Goal: Check status: Check status

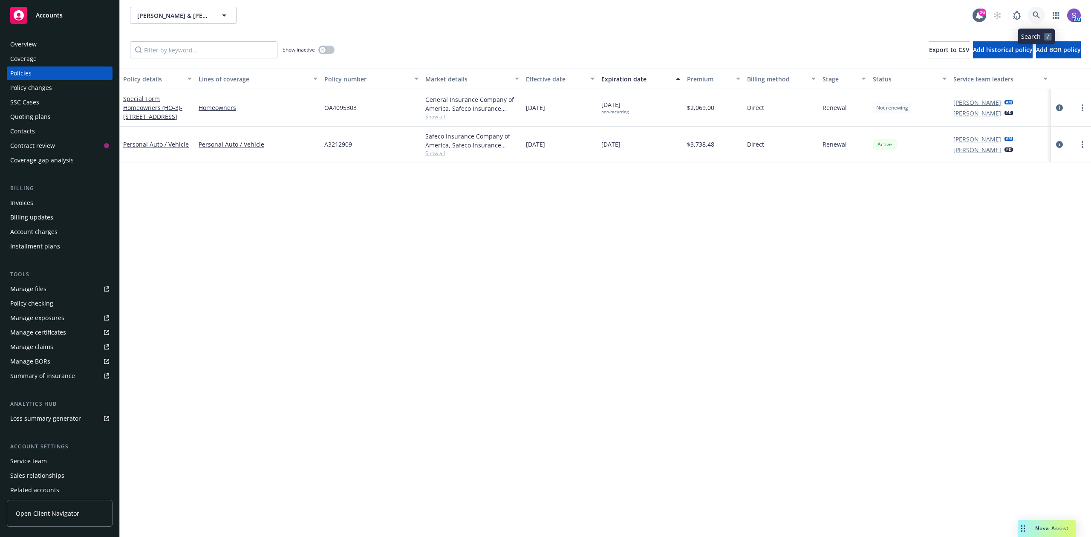
click at [1034, 15] on icon at bounding box center [1036, 15] width 7 height 7
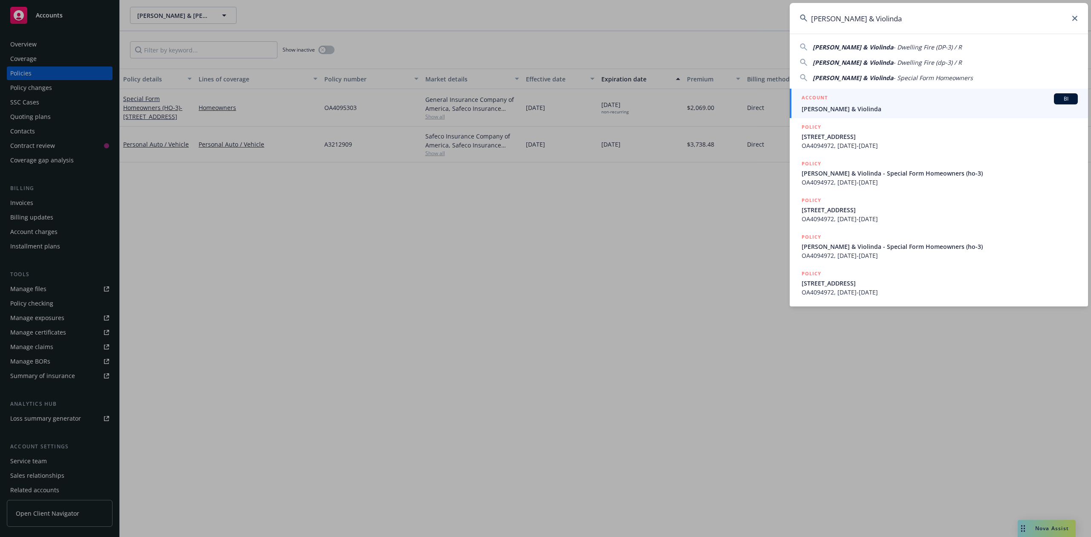
type input "[PERSON_NAME] & Violinda"
click at [858, 103] on div "ACCOUNT BI" at bounding box center [940, 98] width 276 height 11
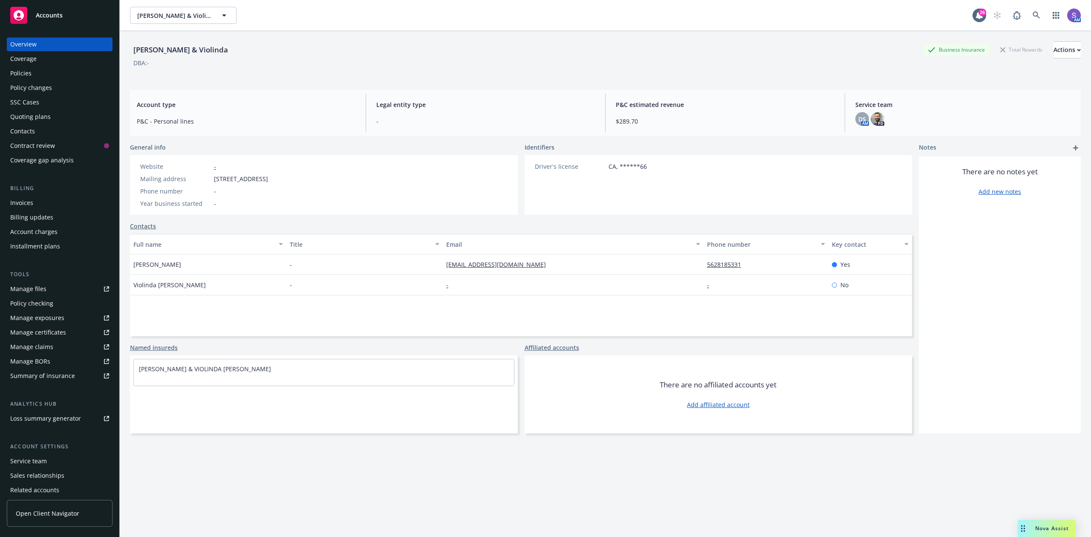
drag, startPoint x: 339, startPoint y: 182, endPoint x: 208, endPoint y: 178, distance: 131.3
click at [208, 178] on div "Website - Mailing address [STREET_ADDRESS] Phone number - Year business started…" at bounding box center [324, 185] width 388 height 60
copy div "[STREET_ADDRESS]"
click at [15, 66] on div "Overview Coverage Policies Policy changes SSC Cases Quoting plans Contacts Cont…" at bounding box center [60, 103] width 106 height 130
click at [20, 75] on div "Policies" at bounding box center [20, 74] width 21 height 14
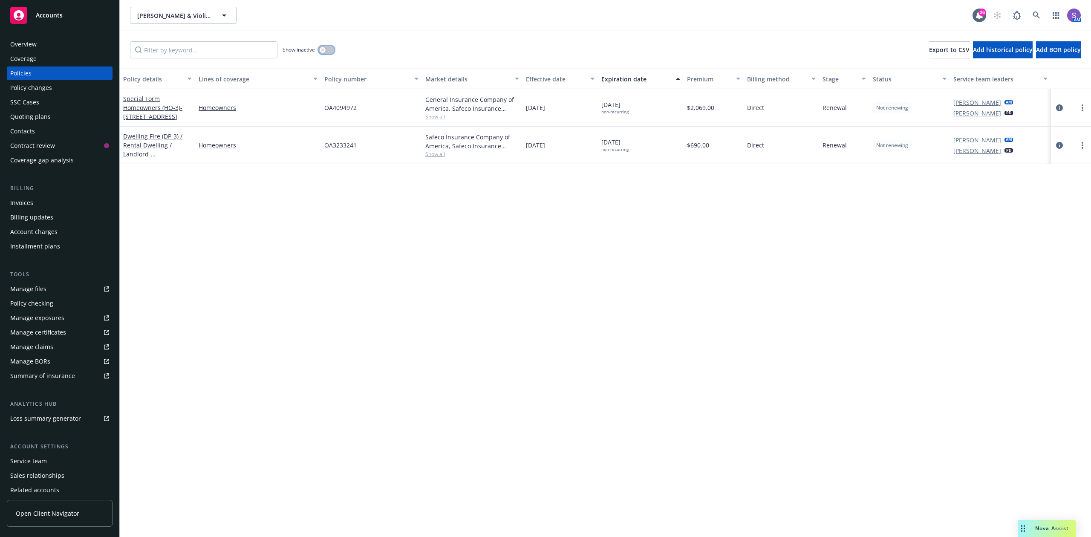
click at [330, 48] on button "button" at bounding box center [326, 50] width 16 height 9
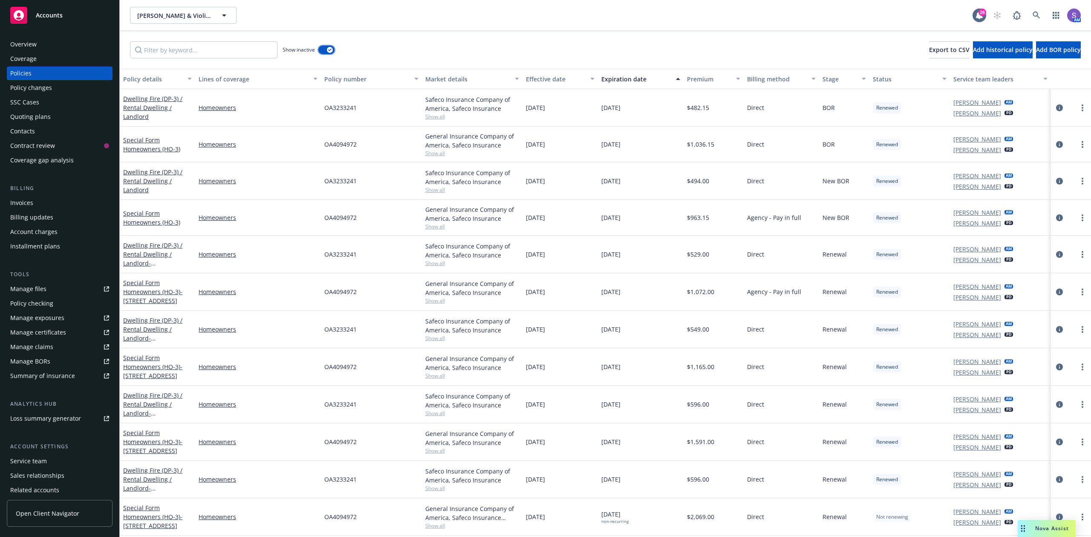
scroll to position [38, 0]
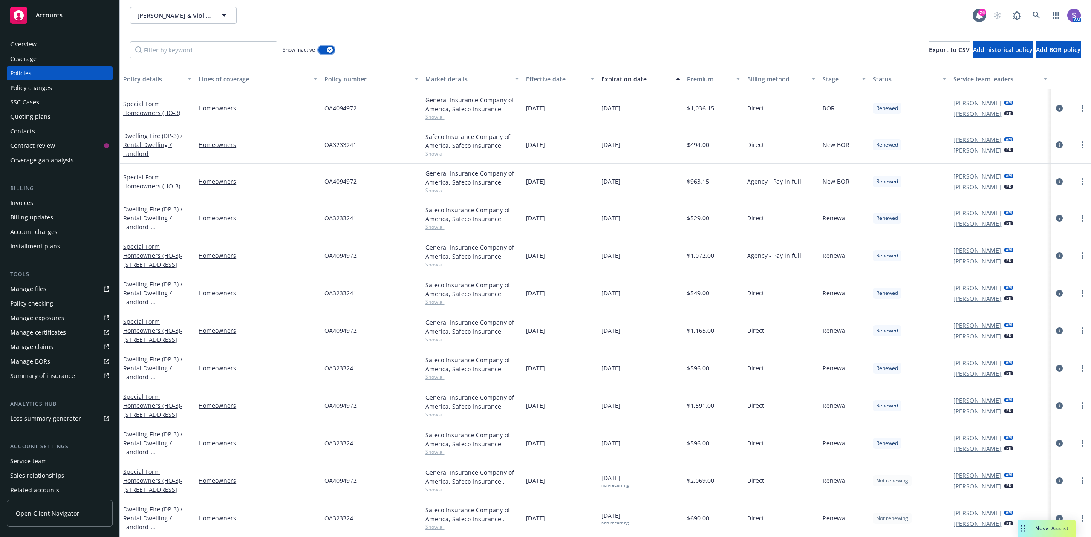
click at [328, 49] on icon "button" at bounding box center [329, 50] width 3 height 3
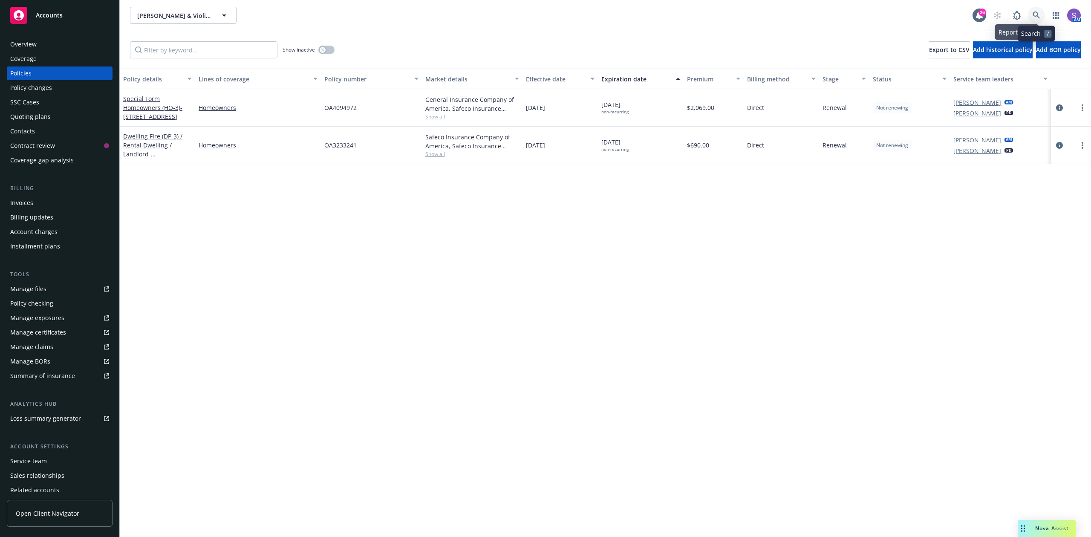
click at [1033, 14] on icon at bounding box center [1036, 15] width 7 height 7
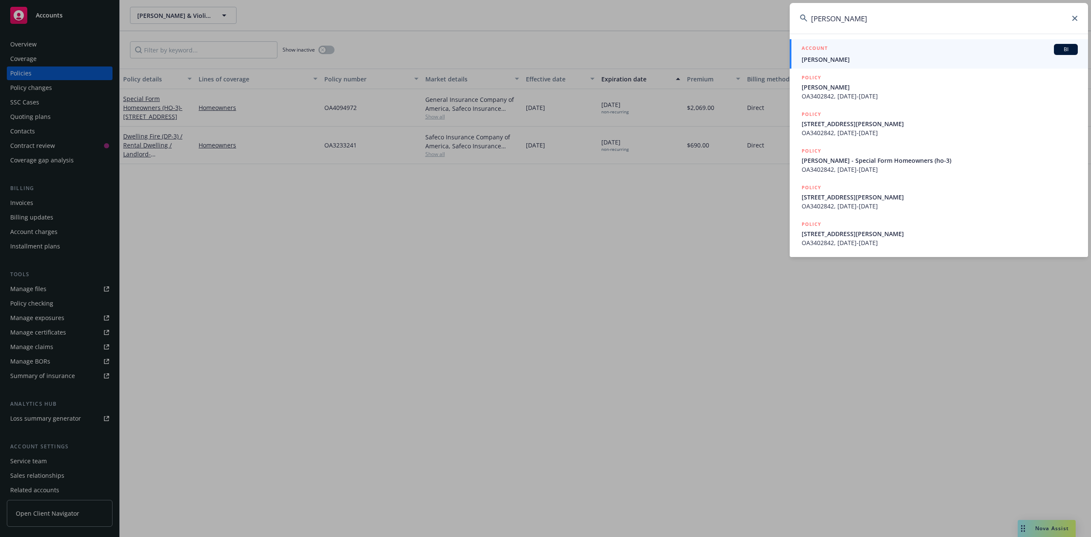
type input "[PERSON_NAME]"
click at [829, 59] on span "[PERSON_NAME]" at bounding box center [940, 59] width 276 height 9
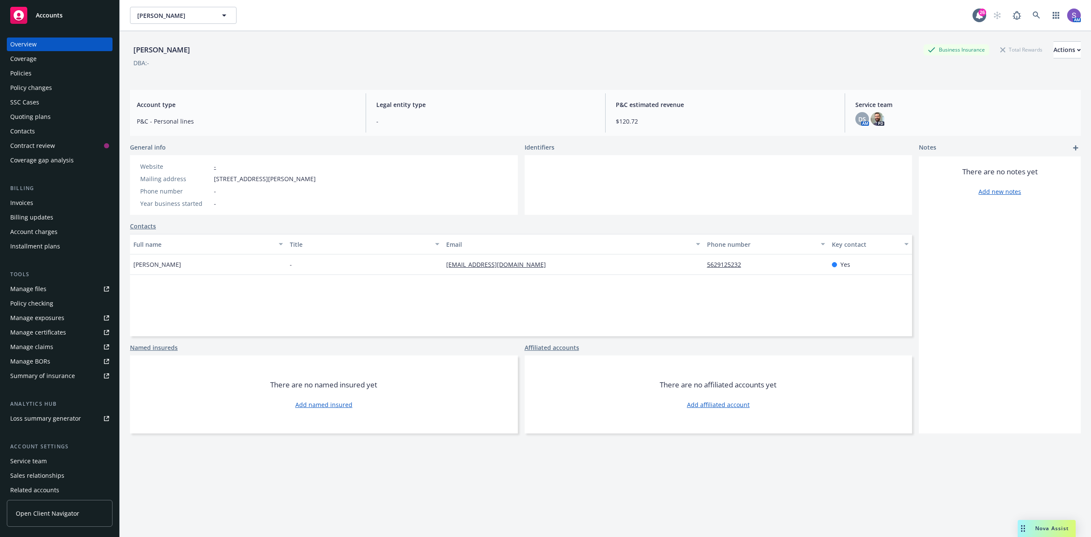
drag, startPoint x: 188, startPoint y: 266, endPoint x: 130, endPoint y: 267, distance: 57.5
click at [130, 267] on div "[PERSON_NAME]" at bounding box center [208, 264] width 156 height 20
copy span "[PERSON_NAME]"
drag, startPoint x: 318, startPoint y: 178, endPoint x: 207, endPoint y: 177, distance: 110.4
click at [207, 177] on div "Mailing address [STREET_ADDRESS][PERSON_NAME]" at bounding box center [228, 178] width 182 height 9
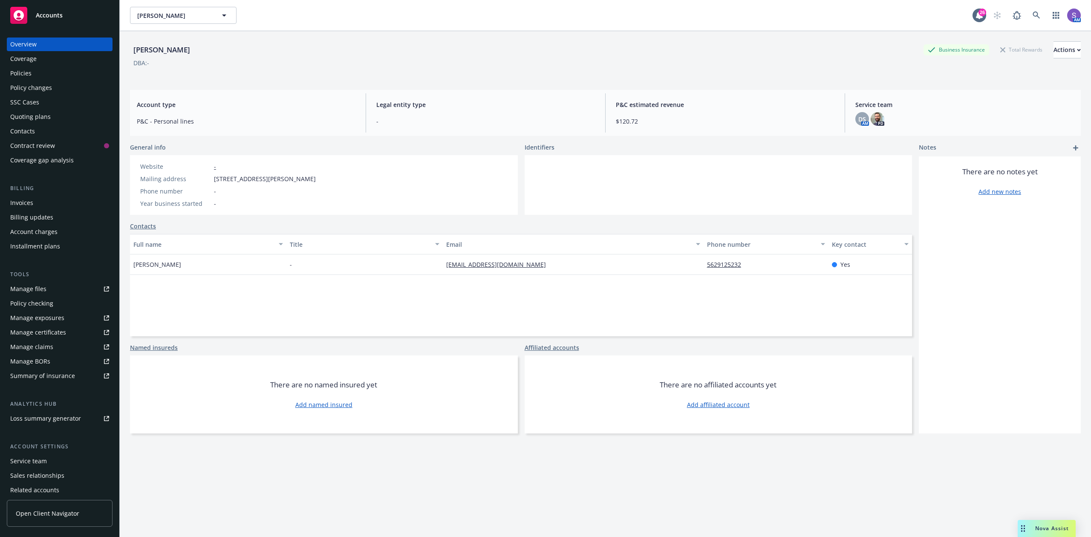
copy div "[STREET_ADDRESS][PERSON_NAME]"
click at [30, 71] on div "Policies" at bounding box center [20, 74] width 21 height 14
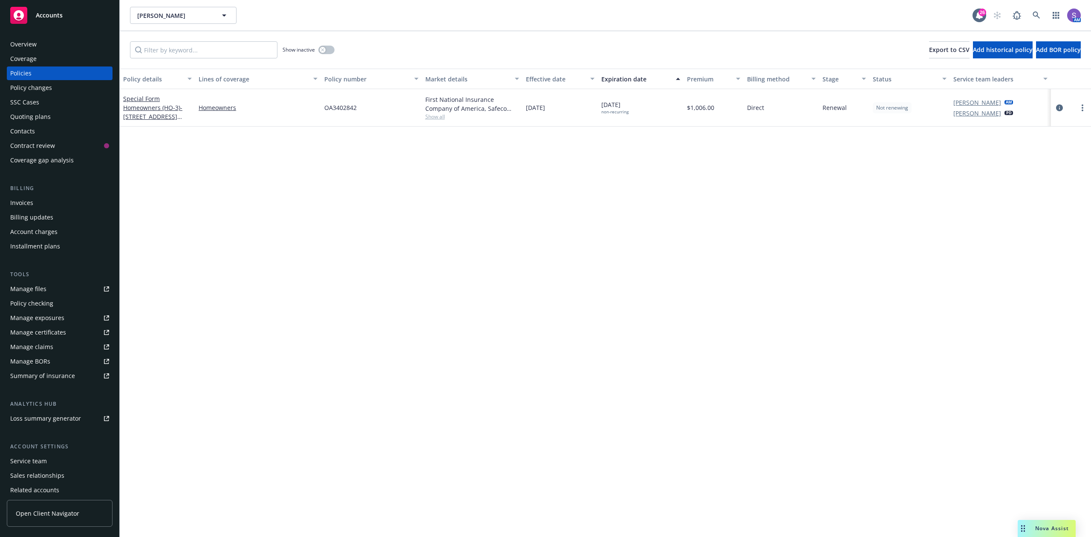
click at [14, 106] on div "SSC Cases" at bounding box center [24, 102] width 29 height 14
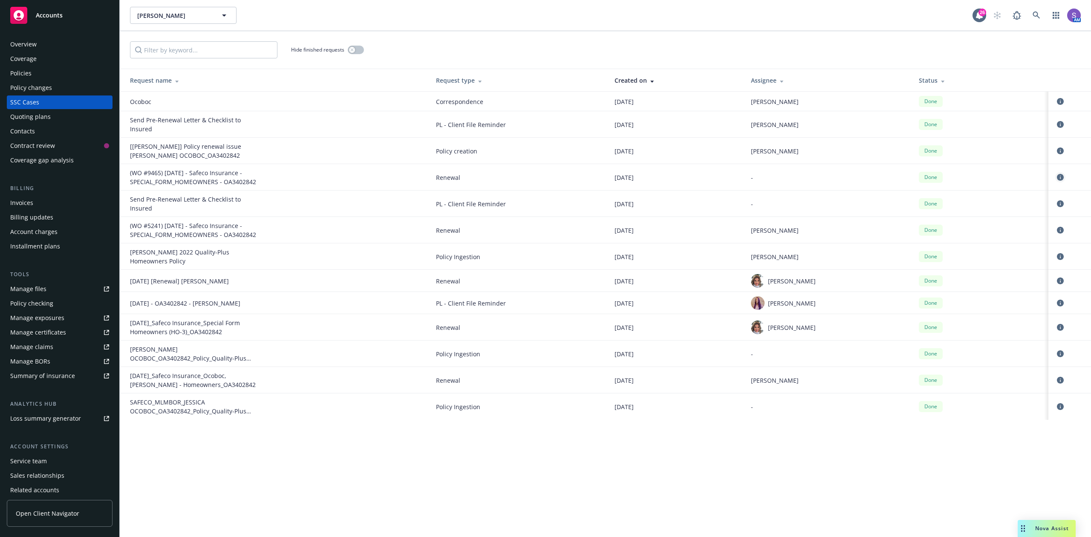
click at [1061, 178] on icon "circleInformation" at bounding box center [1060, 177] width 7 height 7
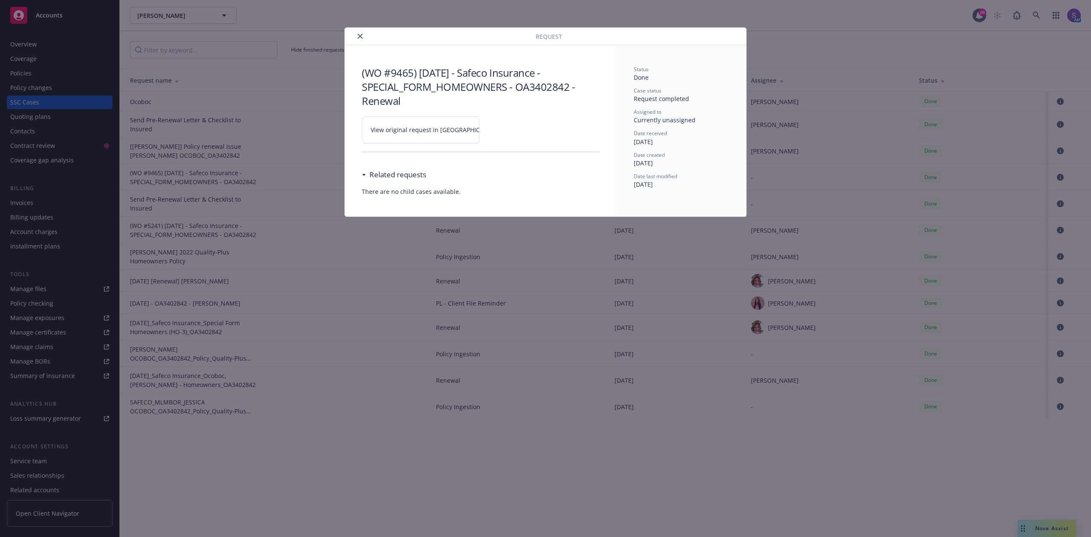
click at [415, 130] on span "View original request in [GEOGRAPHIC_DATA]" at bounding box center [435, 129] width 129 height 9
